Goal: Task Accomplishment & Management: Manage account settings

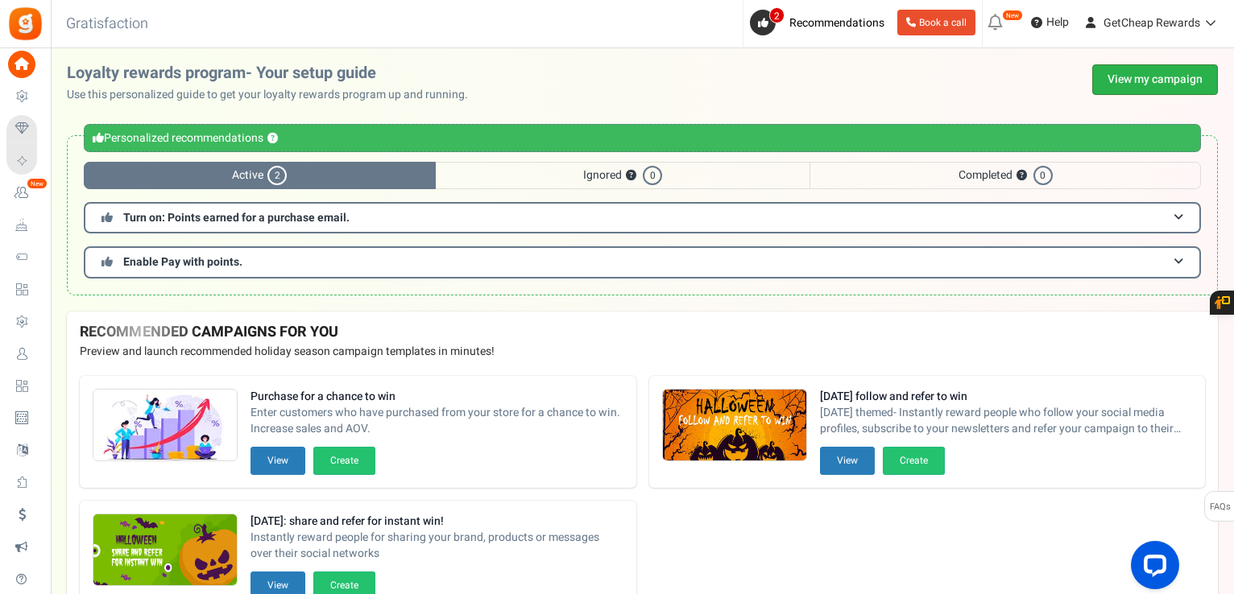
click at [1114, 75] on link "View my campaign" at bounding box center [1155, 79] width 126 height 31
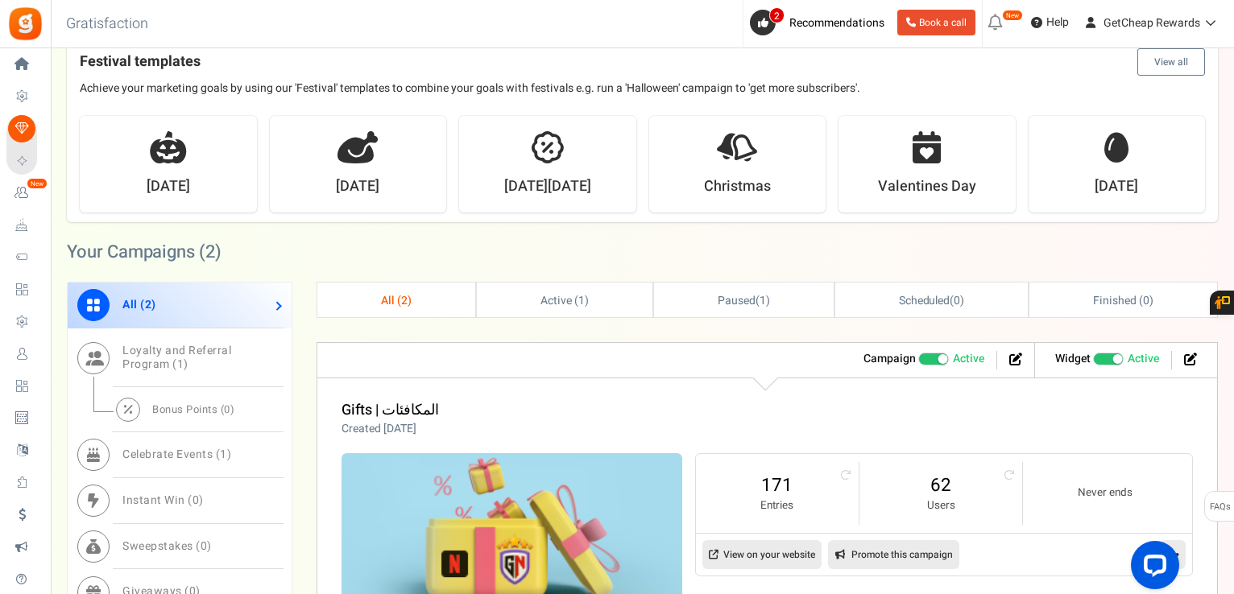
scroll to position [725, 0]
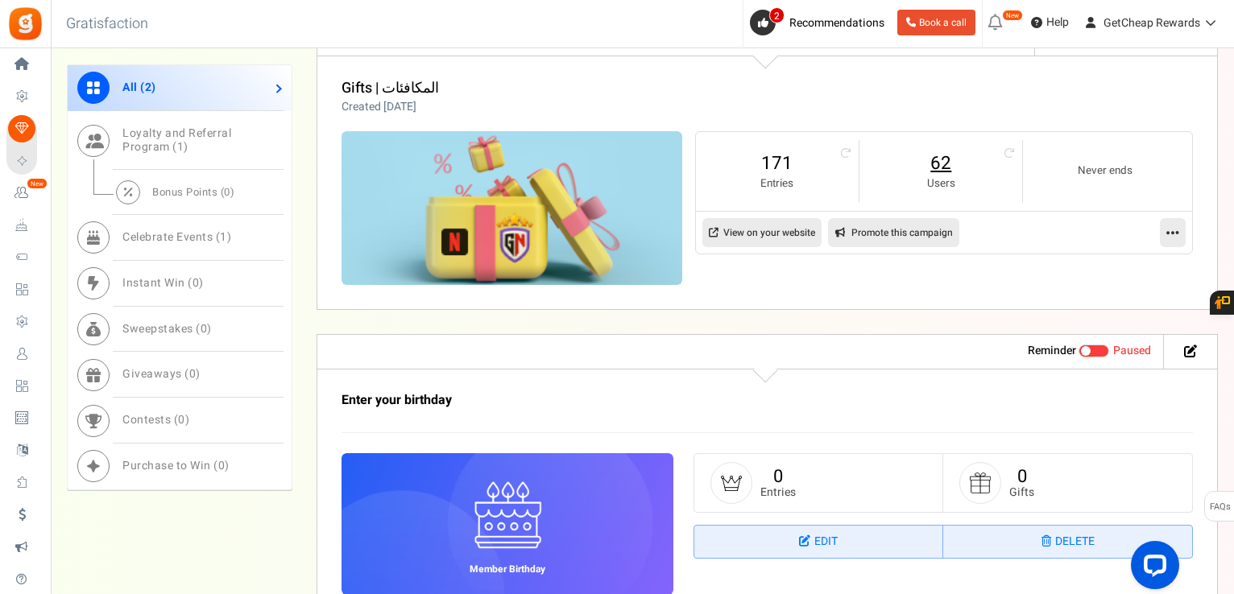
click at [940, 167] on link "62" at bounding box center [940, 164] width 130 height 26
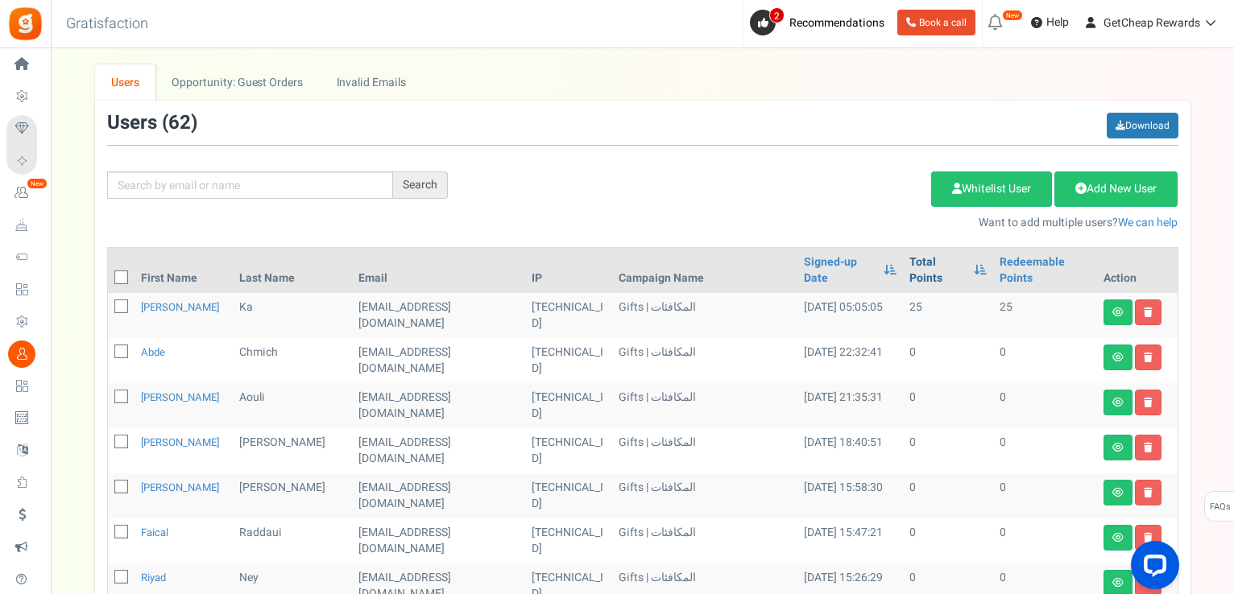
click at [909, 262] on link "Total Points" at bounding box center [937, 270] width 56 height 32
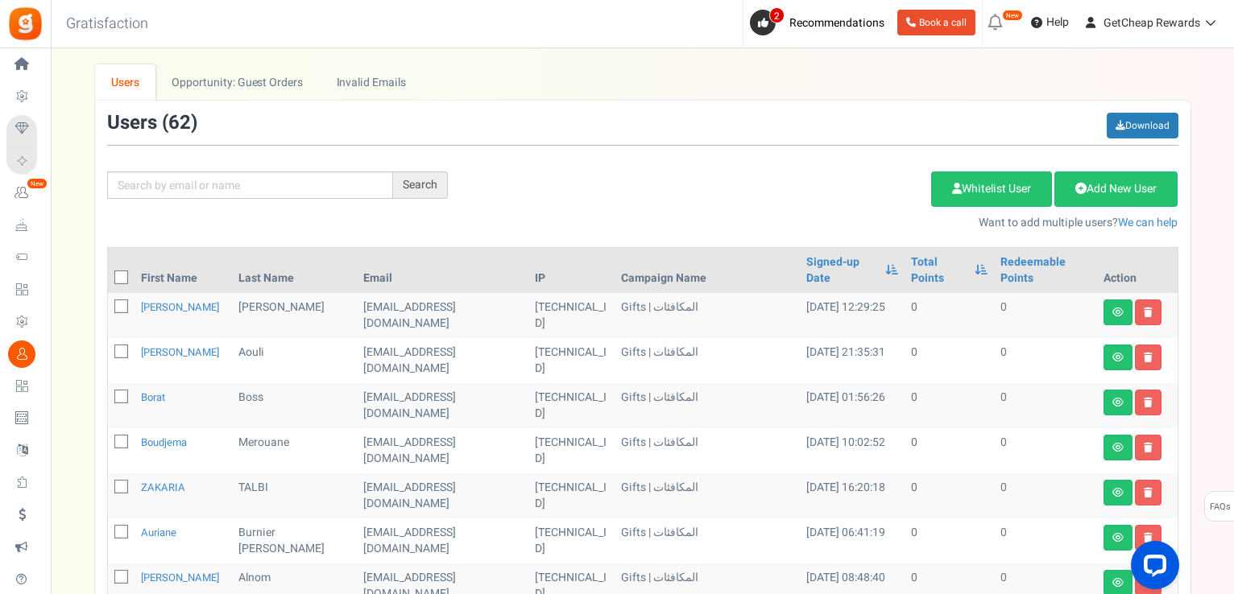
click at [122, 275] on icon at bounding box center [122, 278] width 10 height 10
click at [109, 275] on input "checkbox" at bounding box center [103, 279] width 10 height 10
checkbox input "true"
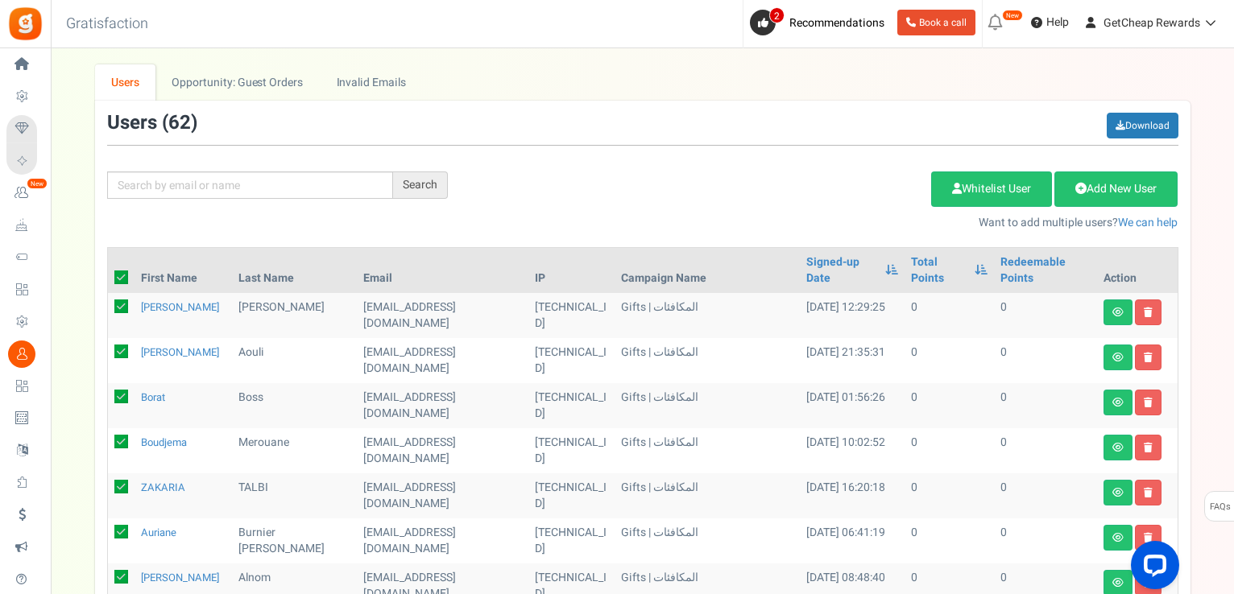
checkbox input "true"
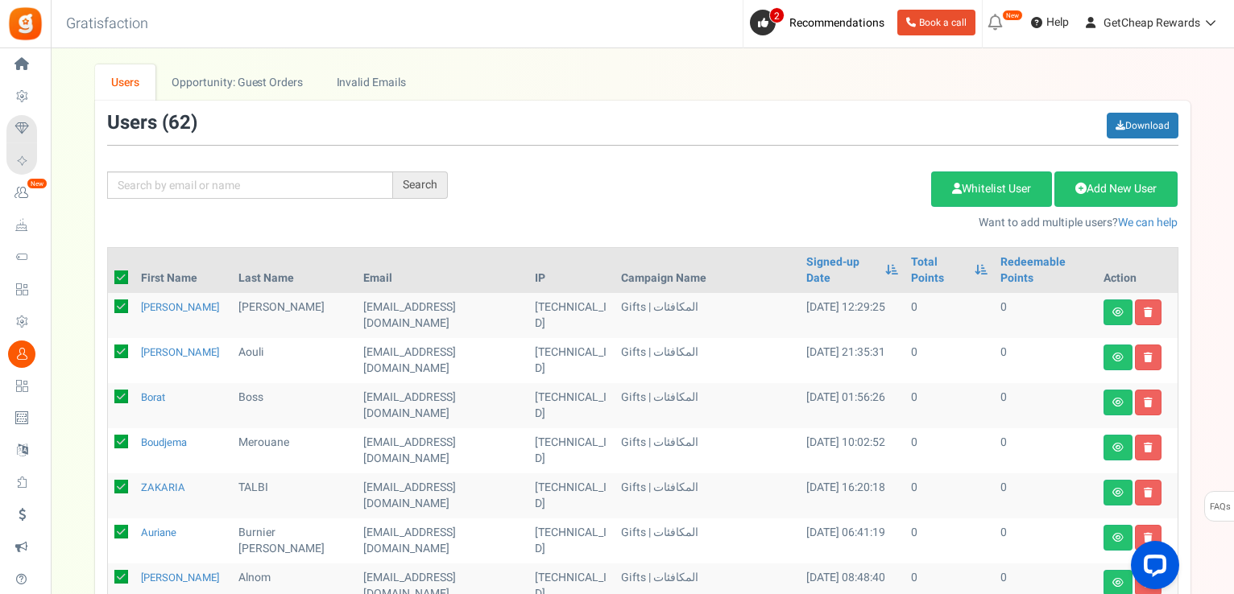
checkbox input "true"
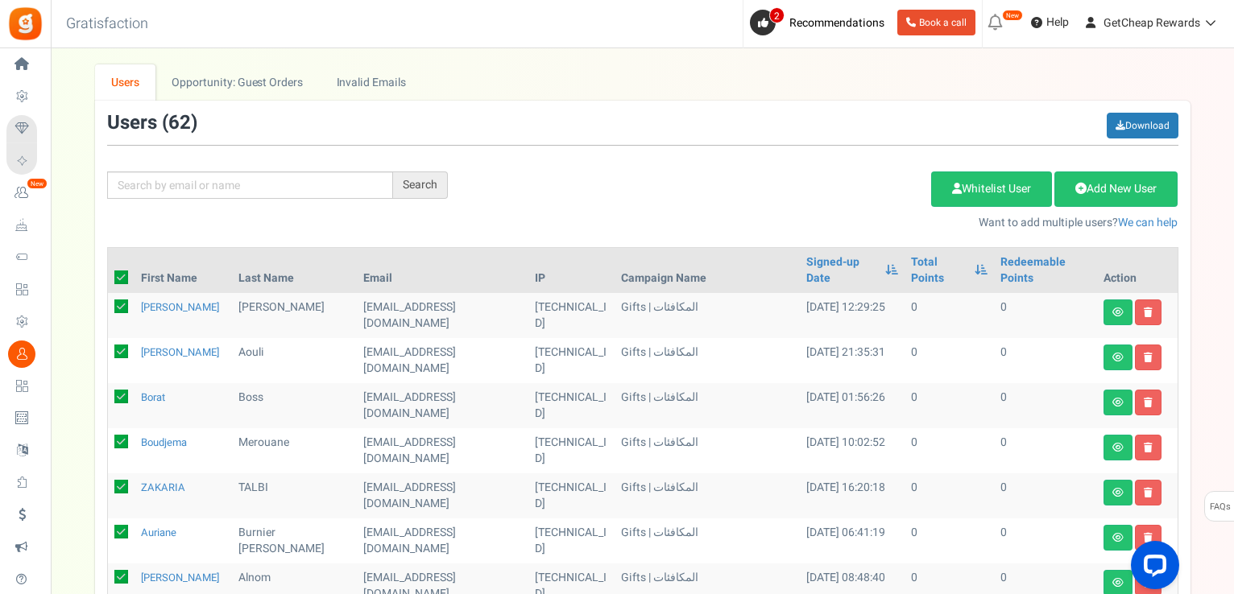
checkbox input "true"
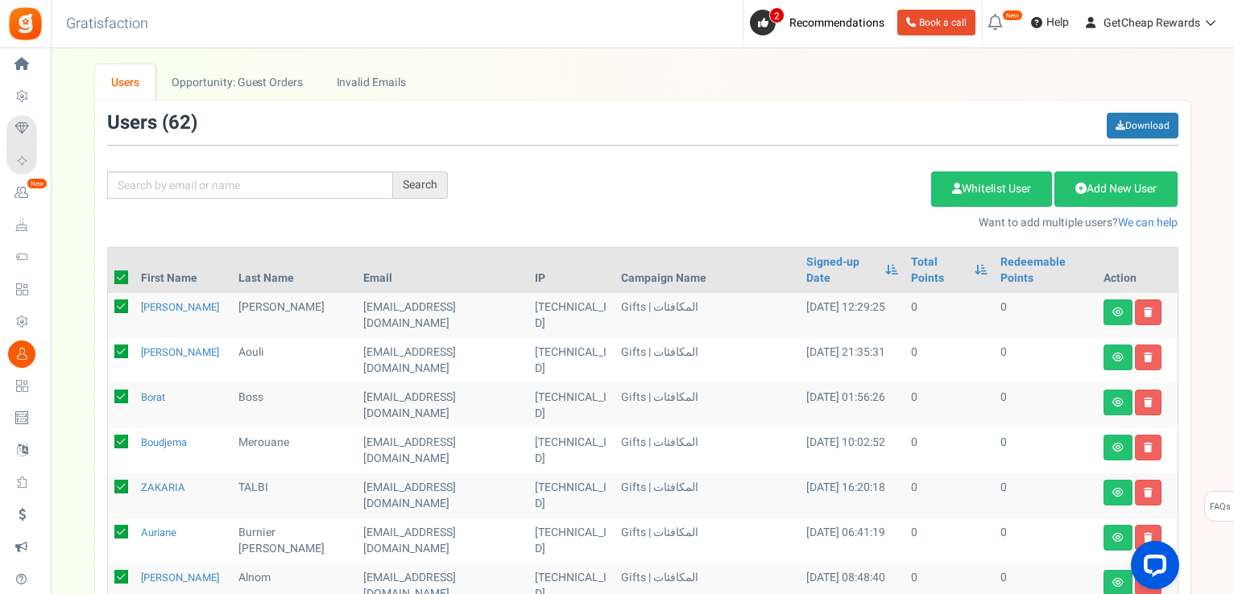
checkbox input "true"
click at [834, 190] on link "Delete Selected Users" at bounding box center [849, 189] width 157 height 35
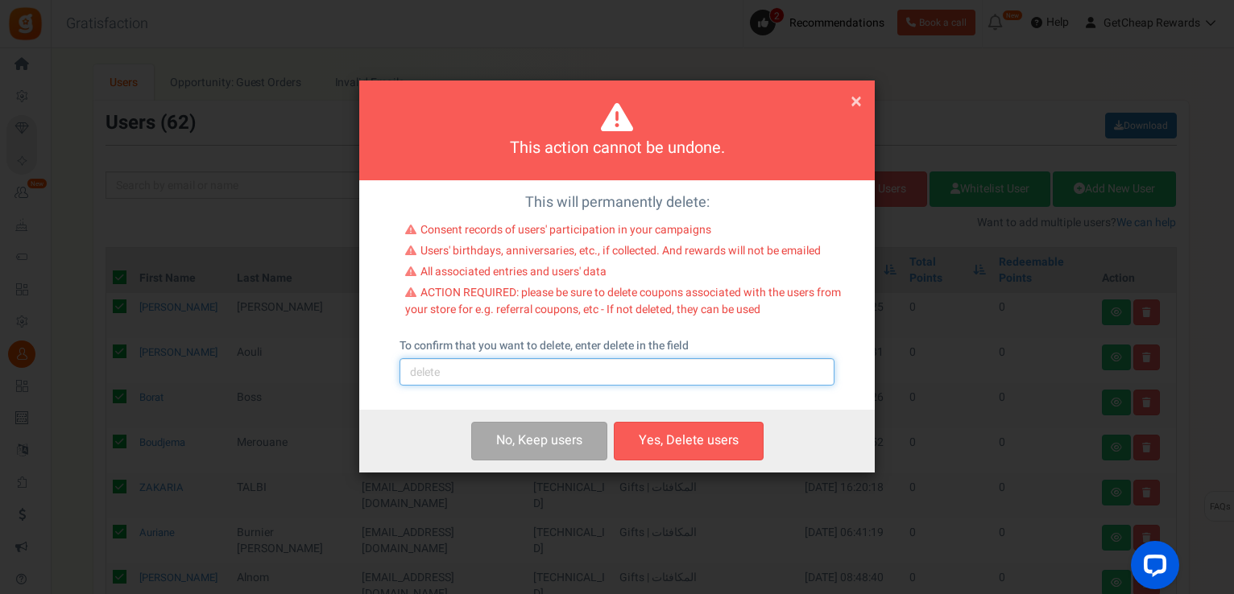
drag, startPoint x: 600, startPoint y: 376, endPoint x: 586, endPoint y: 385, distance: 16.3
click at [600, 376] on input "text" at bounding box center [616, 371] width 435 height 27
type input "delete"
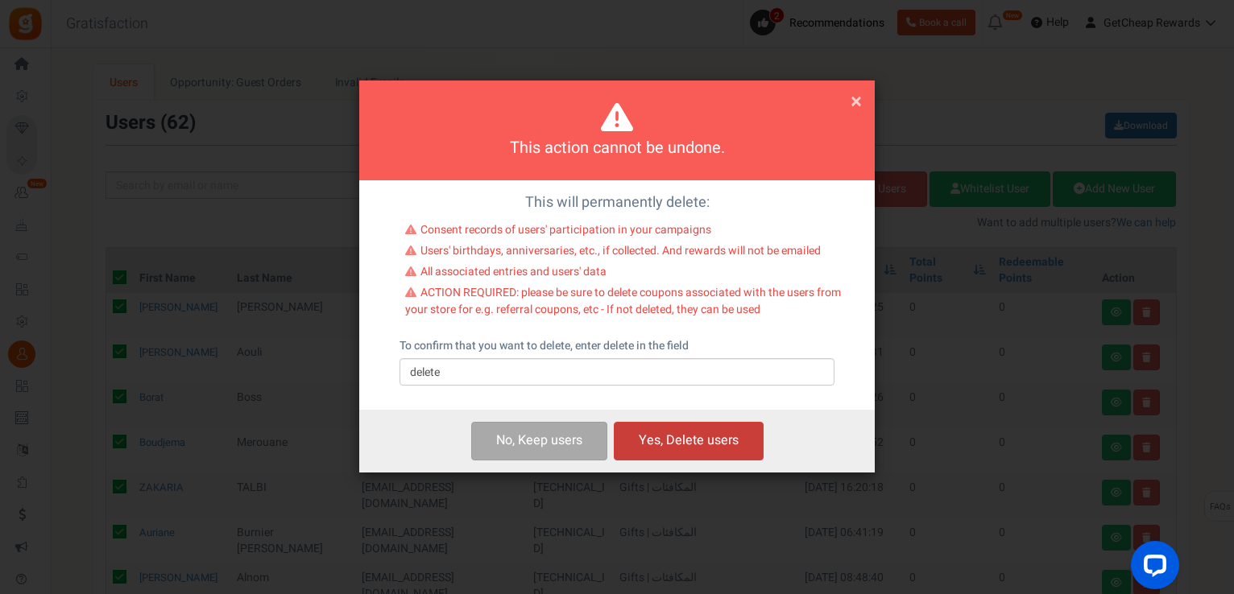
click at [663, 431] on button "Yes, Delete users" at bounding box center [689, 441] width 150 height 38
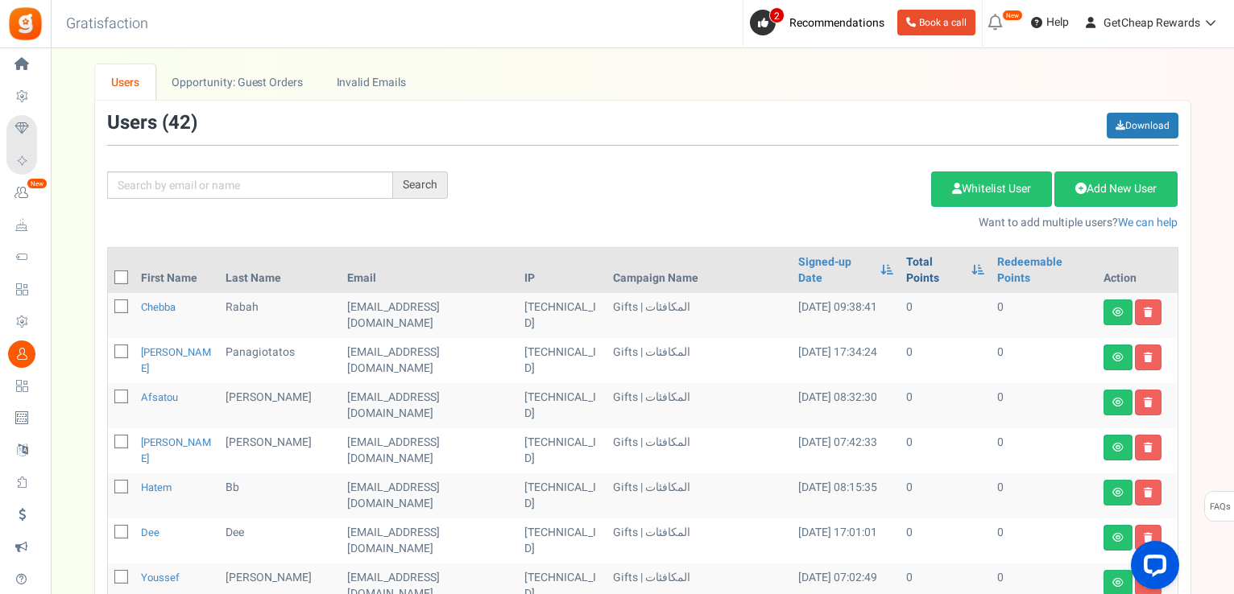
click at [924, 258] on link "Total Points" at bounding box center [934, 270] width 57 height 32
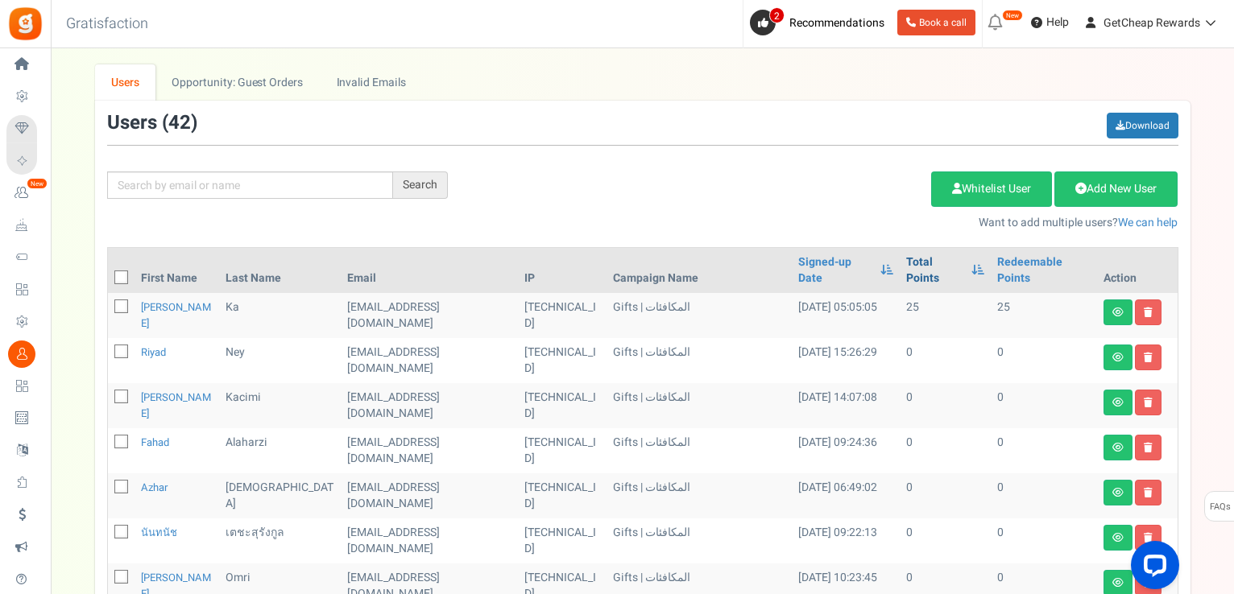
click at [924, 258] on link "Total Points" at bounding box center [934, 270] width 57 height 32
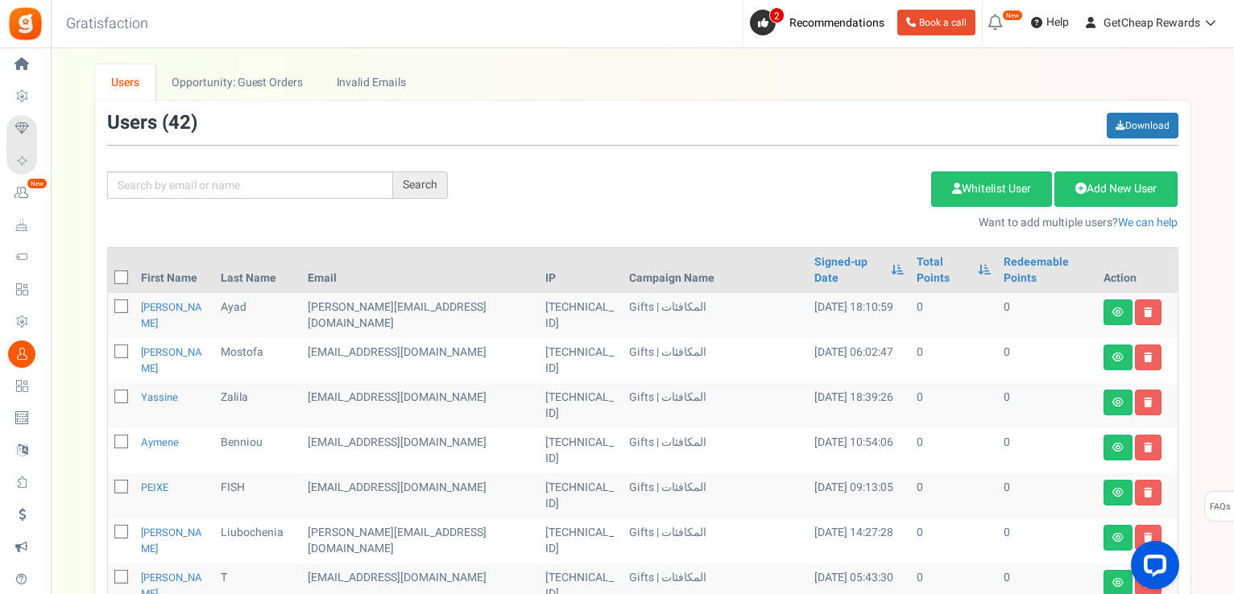
click at [119, 273] on icon at bounding box center [122, 278] width 10 height 10
click at [109, 274] on input "checkbox" at bounding box center [103, 279] width 10 height 10
checkbox input "true"
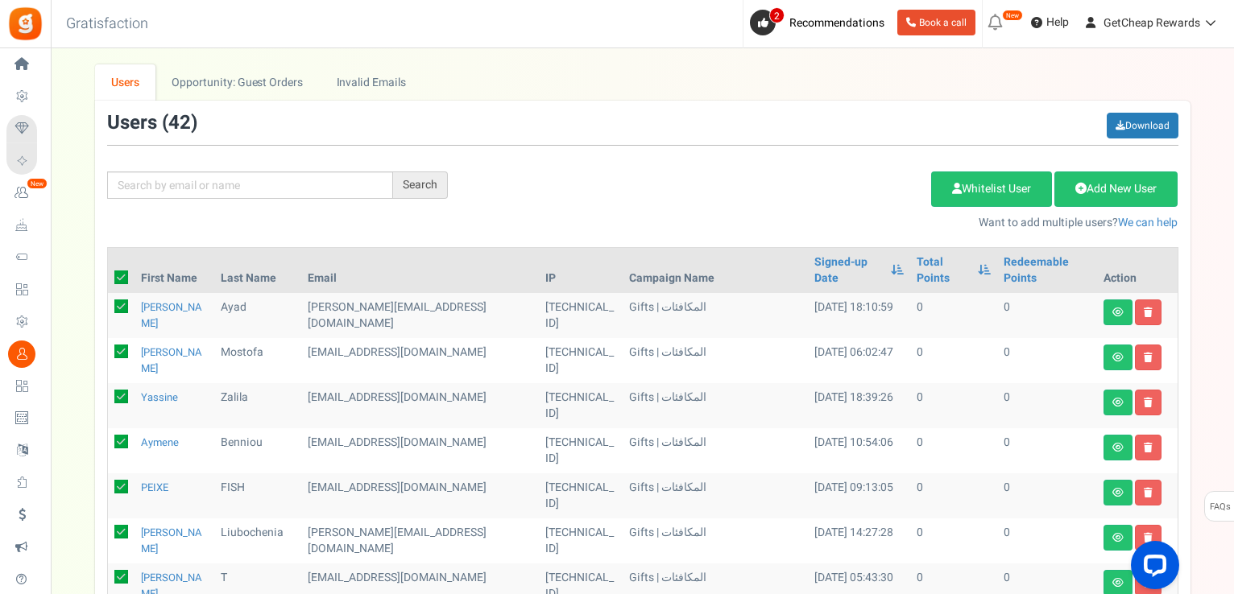
checkbox input "true"
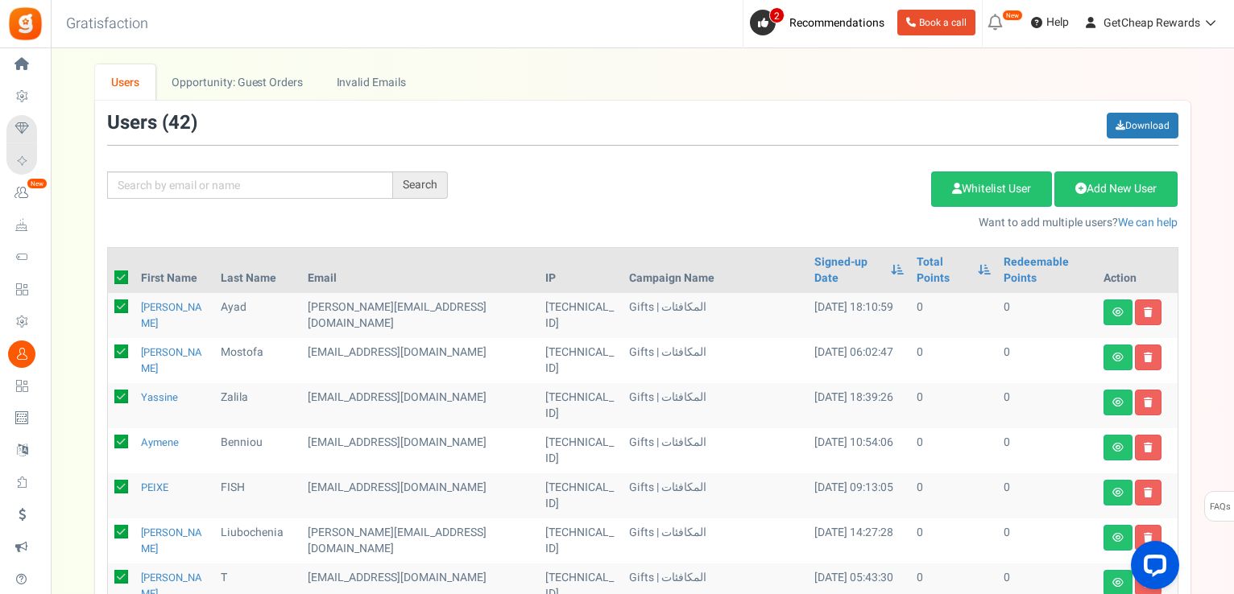
checkbox input "true"
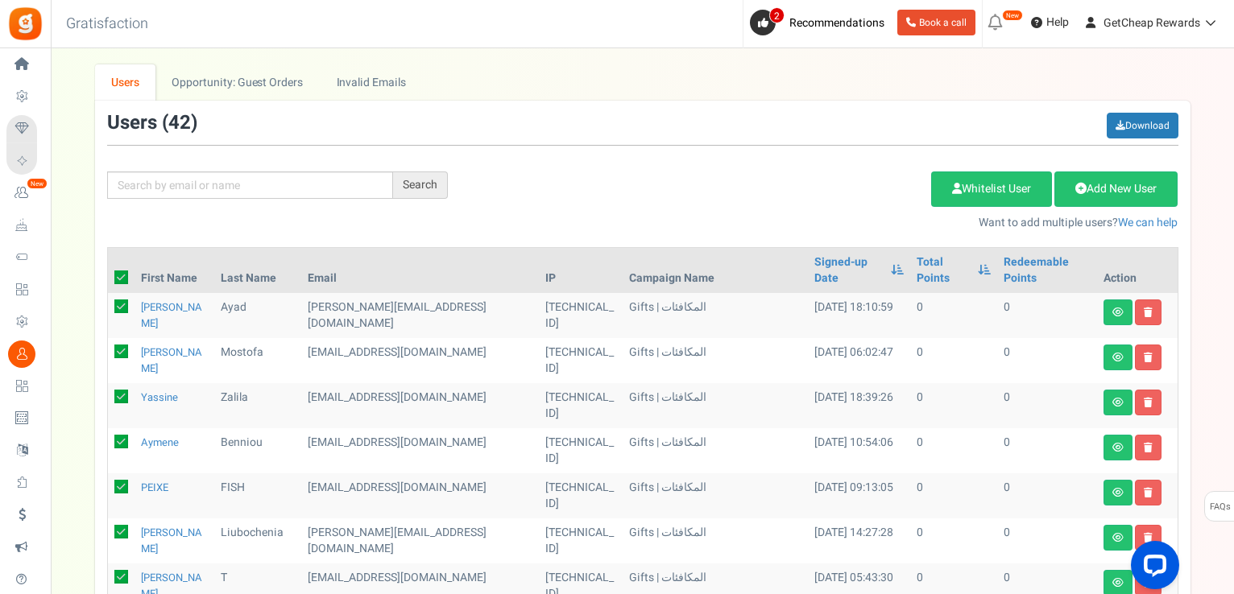
checkbox input "true"
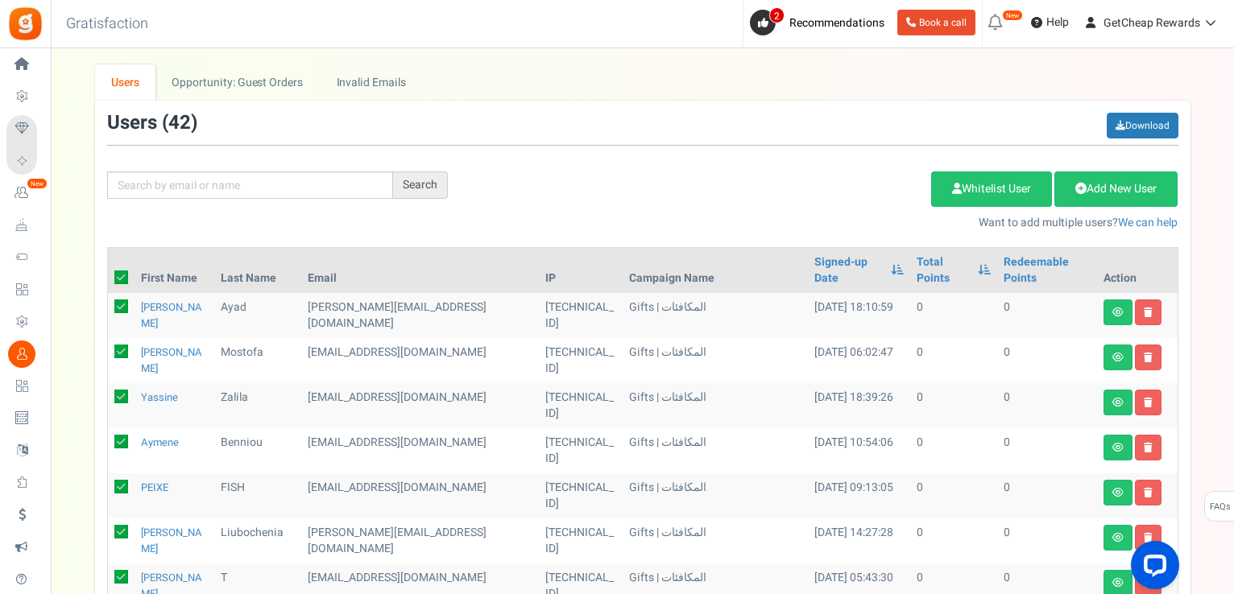
checkbox input "true"
click at [819, 188] on link "Delete Selected Users" at bounding box center [849, 189] width 157 height 35
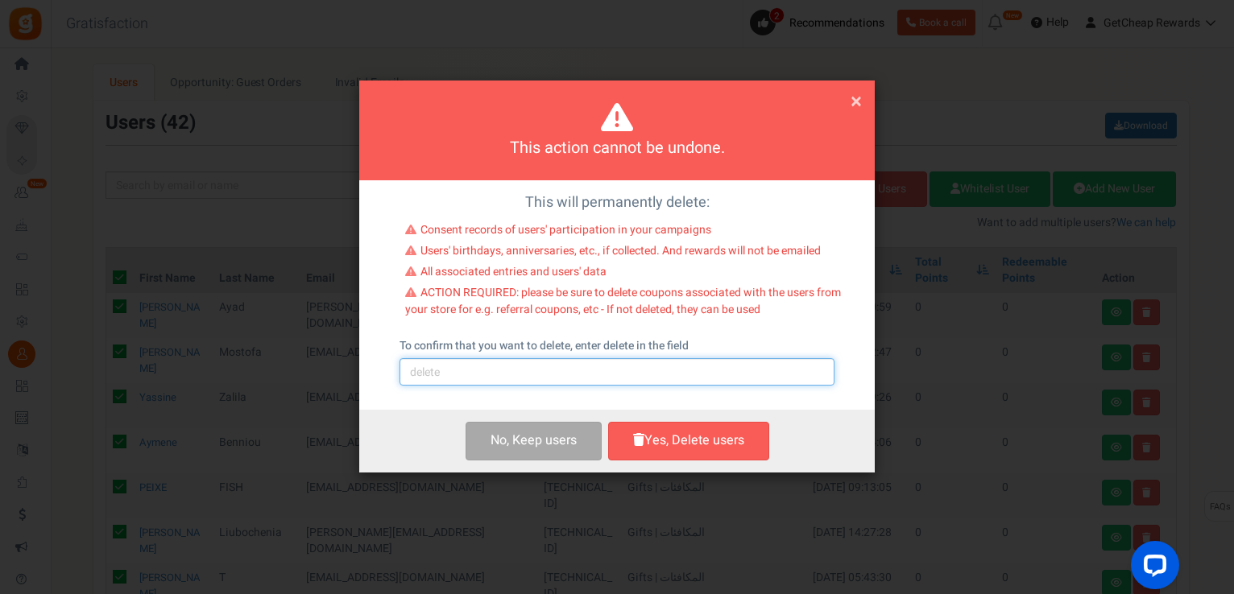
click at [497, 372] on input "text" at bounding box center [616, 371] width 435 height 27
type input "delete"
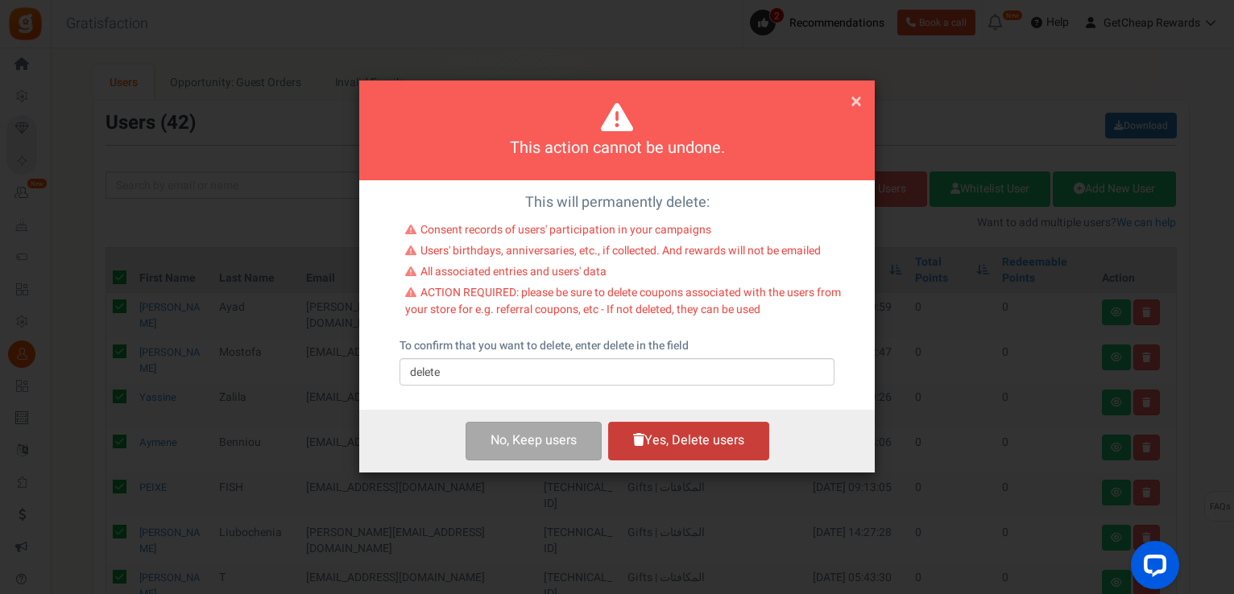
click at [668, 430] on button "Yes, Delete users" at bounding box center [688, 441] width 161 height 38
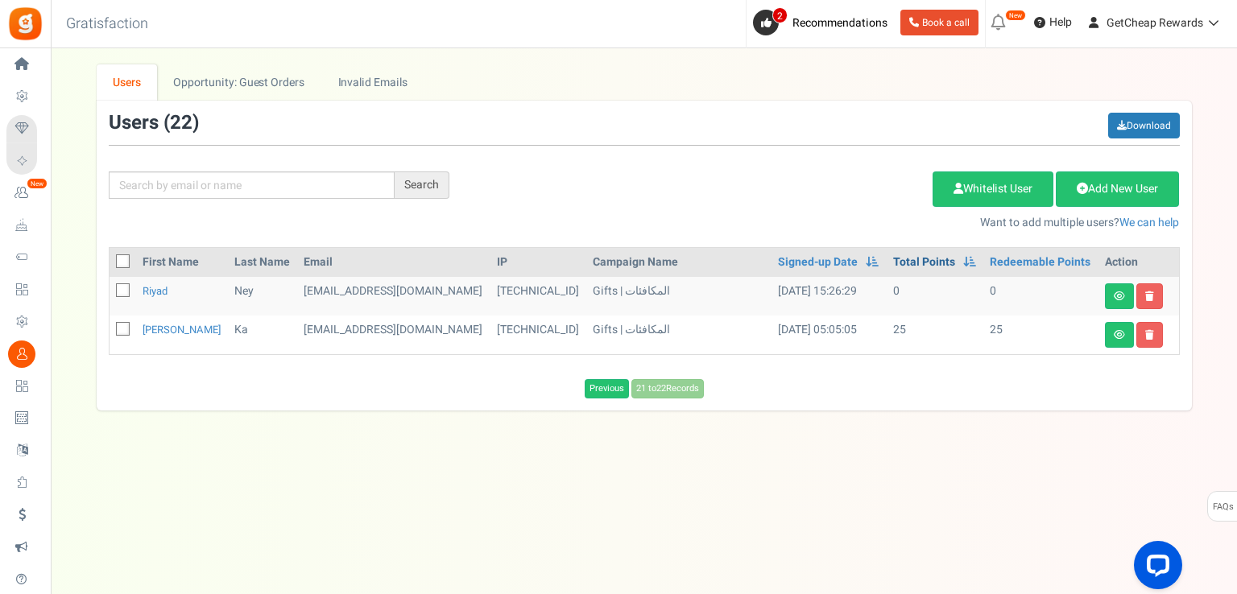
click at [893, 263] on link "Total Points" at bounding box center [924, 262] width 62 height 16
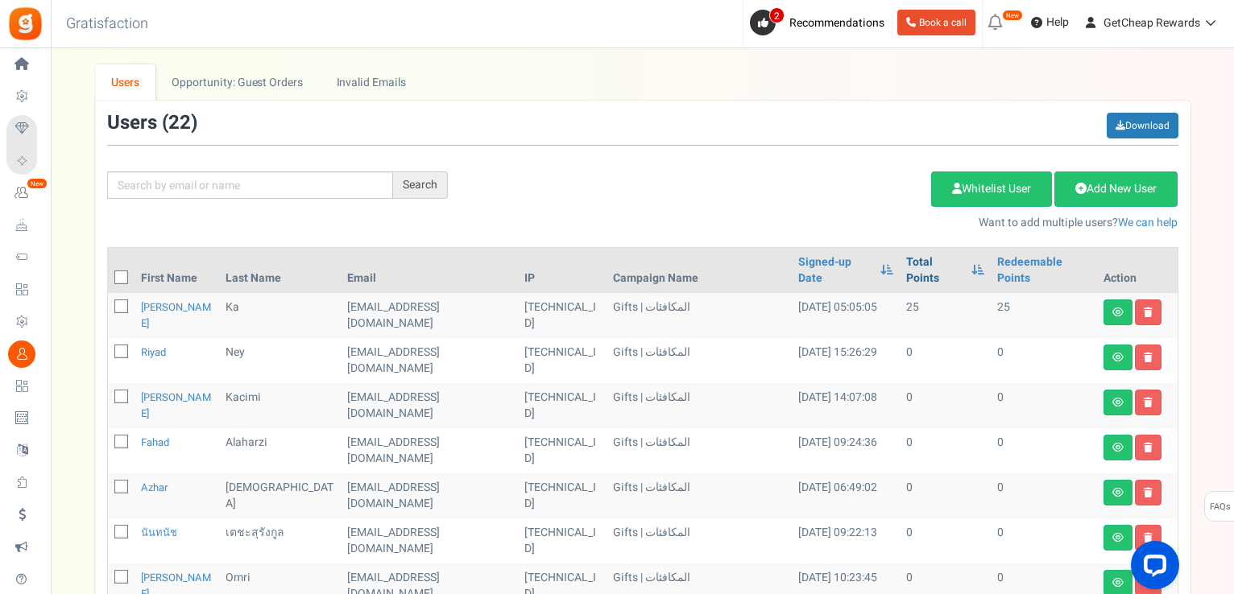
click at [909, 256] on link "Total Points" at bounding box center [934, 270] width 57 height 32
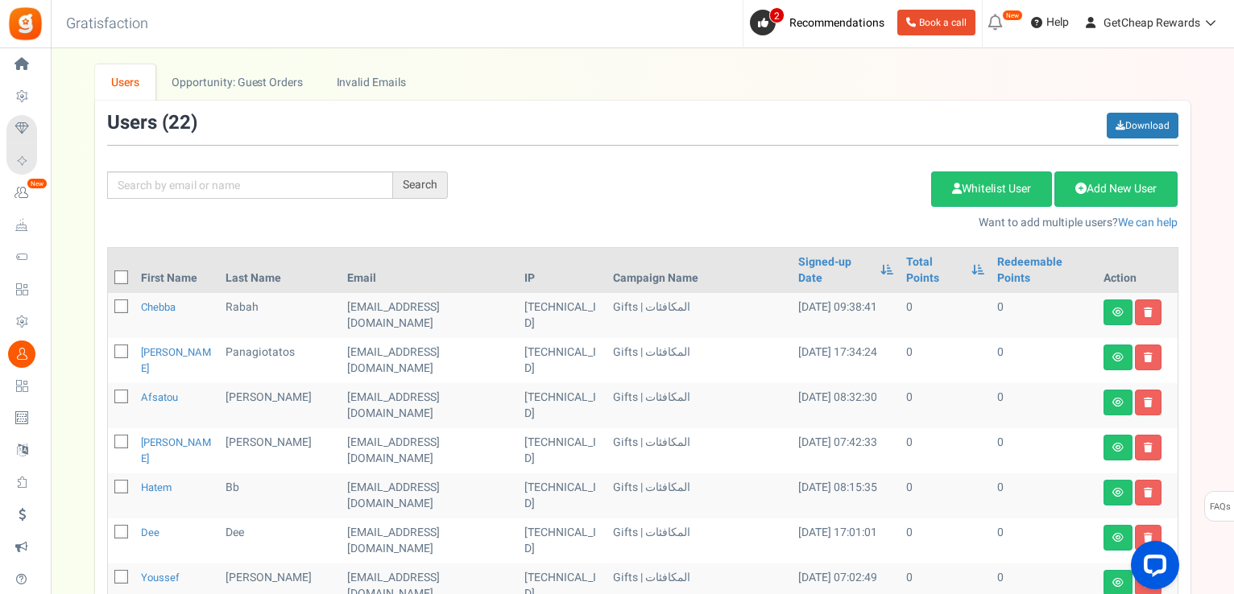
click at [124, 273] on icon at bounding box center [122, 278] width 10 height 10
click at [109, 274] on input "checkbox" at bounding box center [103, 279] width 10 height 10
checkbox input "true"
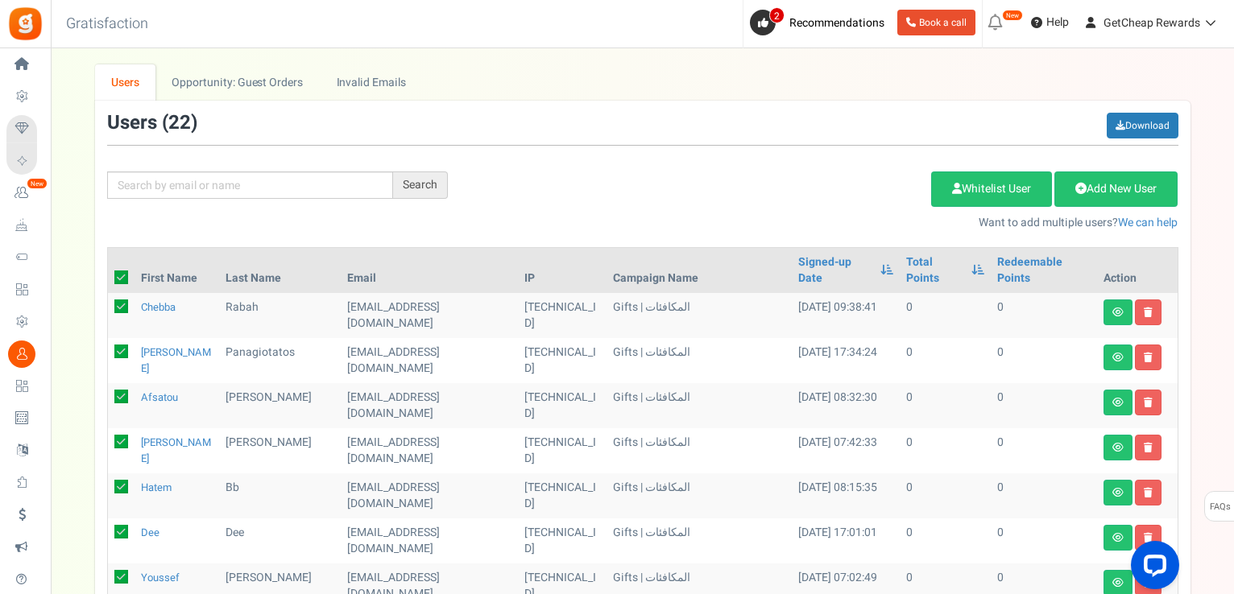
checkbox input "true"
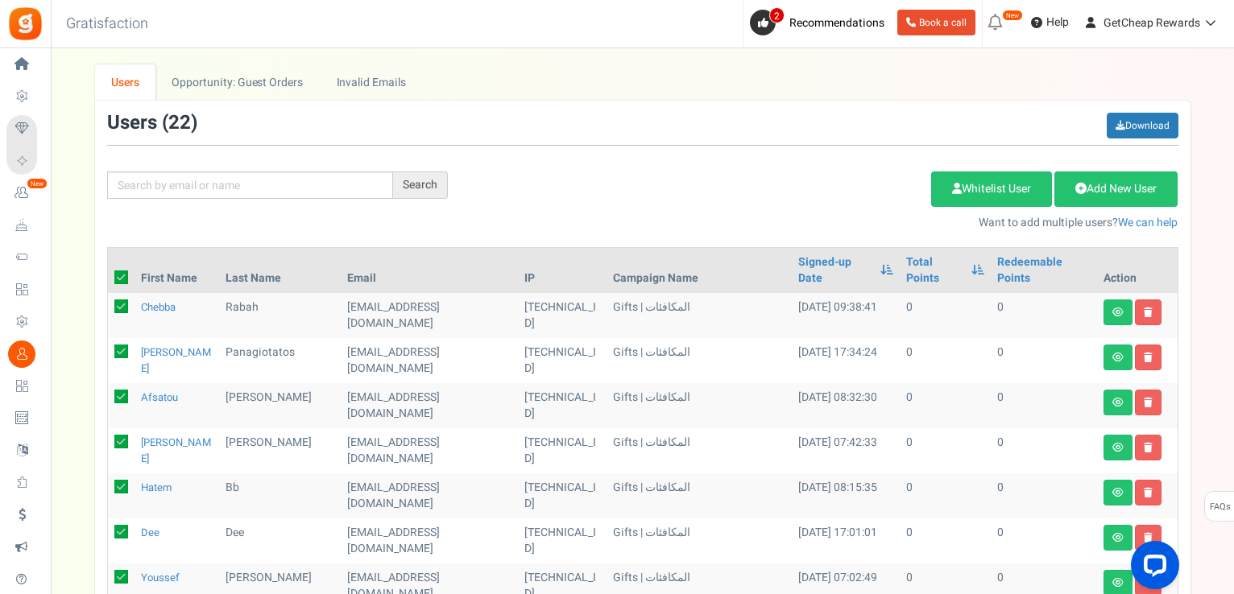
checkbox input "true"
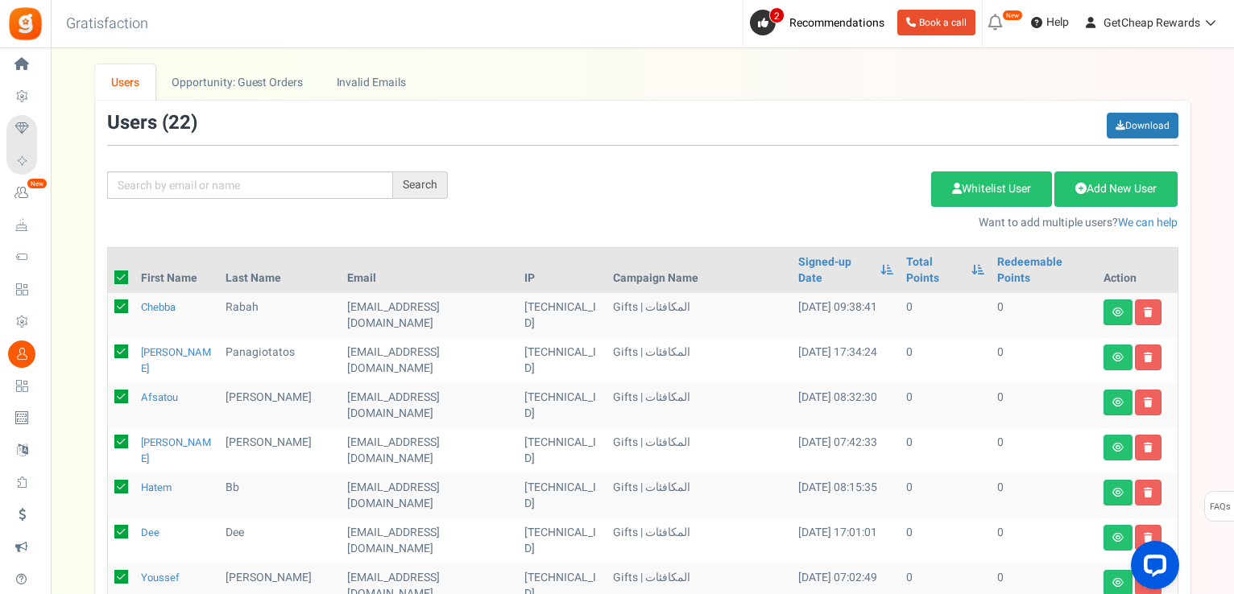
checkbox input "true"
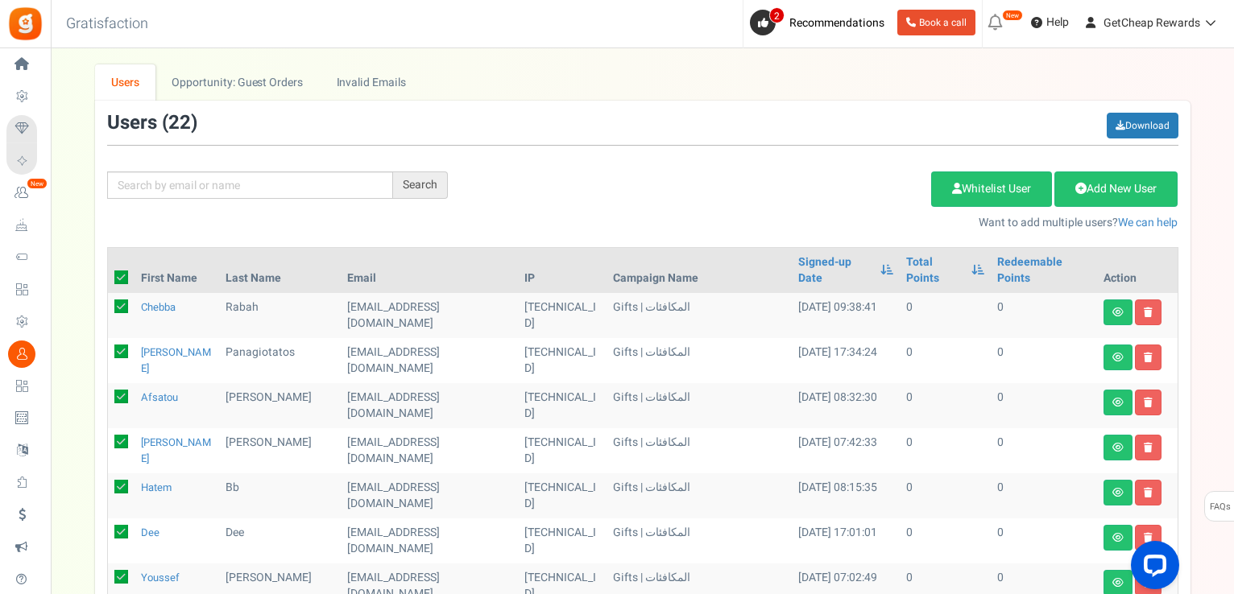
checkbox input "true"
click at [792, 195] on link "Delete Selected Users" at bounding box center [849, 189] width 157 height 35
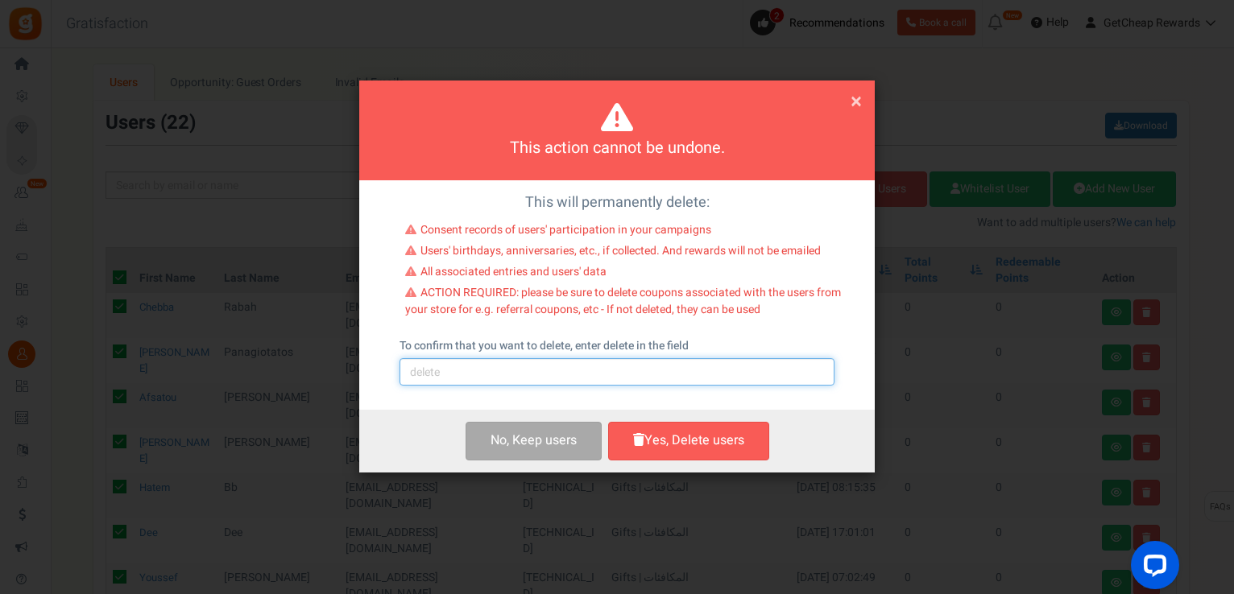
click at [549, 361] on input "text" at bounding box center [616, 371] width 435 height 27
type input "delete"
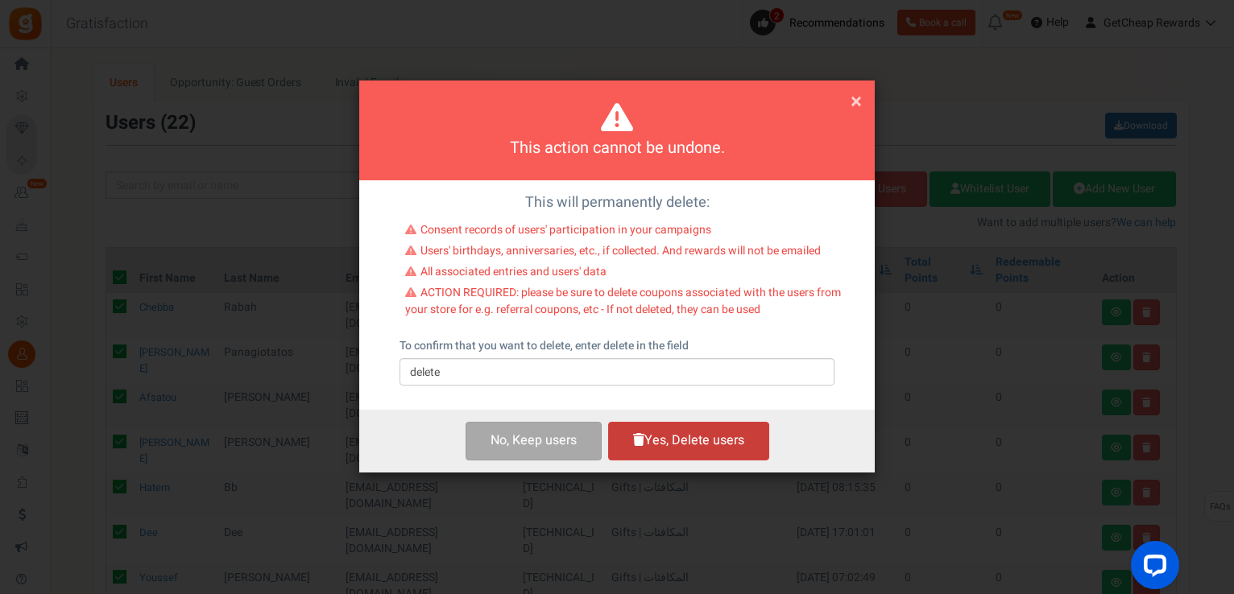
click at [738, 449] on button "Yes, Delete users" at bounding box center [688, 441] width 161 height 38
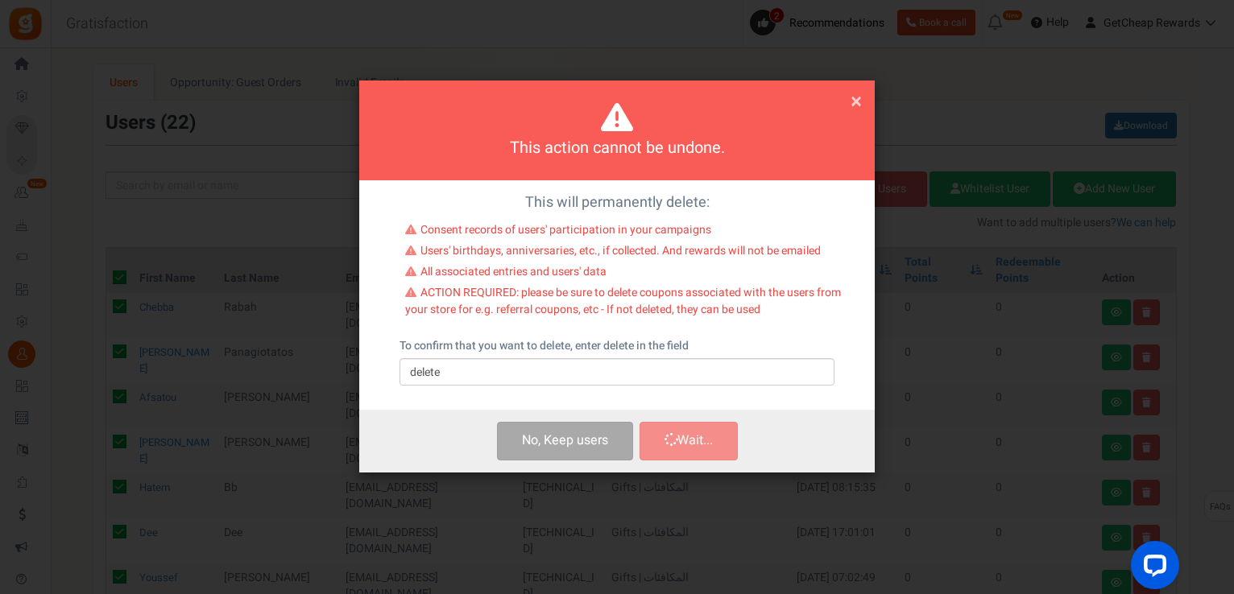
checkbox input "false"
